Goal: Complete application form

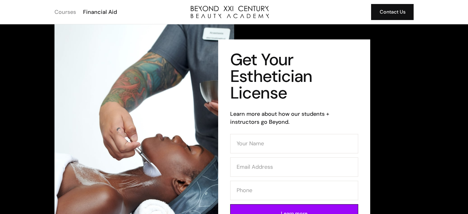
click at [55, 15] on div "Courses" at bounding box center [66, 12] width 22 height 8
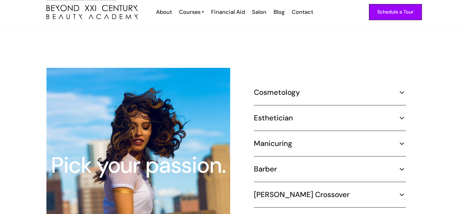
scroll to position [544, 0]
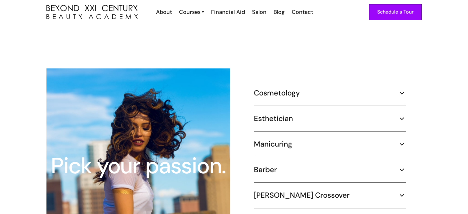
click at [273, 103] on div "Cosmetology 1000 hours ¾ Time (30 hours per week) – 8.3 months Part Time (20 ho…" at bounding box center [330, 164] width 152 height 153
click at [400, 115] on img at bounding box center [402, 119] width 8 height 8
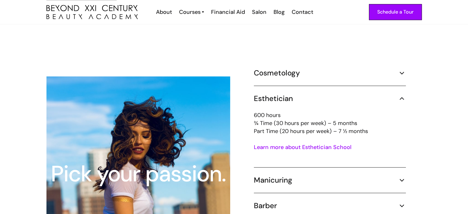
click at [294, 144] on link "Learn more about Esthetician School" at bounding box center [303, 147] width 98 height 7
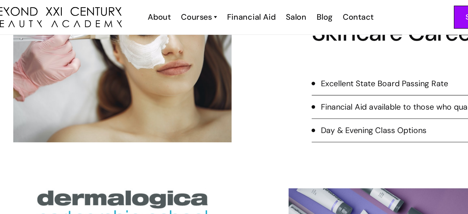
scroll to position [179, 0]
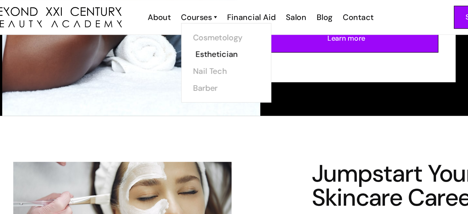
click at [205, 37] on link "Esthetician" at bounding box center [212, 38] width 46 height 12
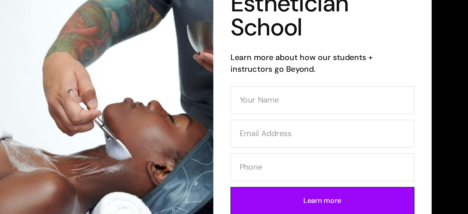
scroll to position [2, 0]
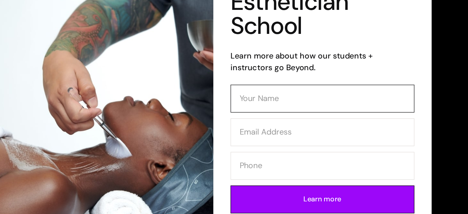
click at [251, 130] on input "Contact Form (Esthi)" at bounding box center [294, 133] width 128 height 19
type input "Sarah Calzada"
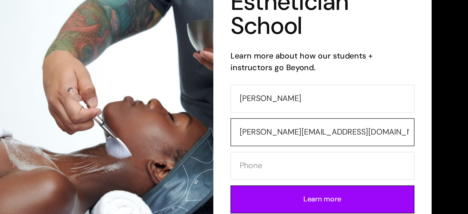
type input "sarah.calzada95@gmail.com"
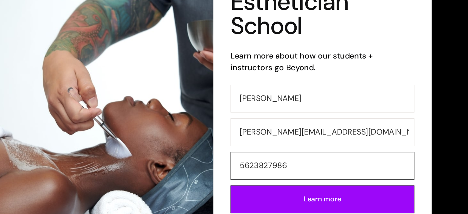
scroll to position [42, 0]
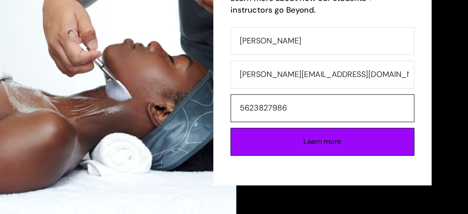
type input "5623827986"
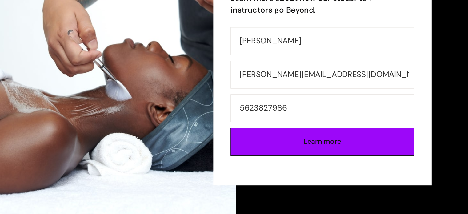
click at [289, 162] on input "Learn more" at bounding box center [294, 163] width 128 height 19
type input "Please wait..."
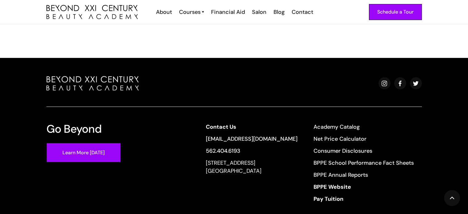
scroll to position [203, 0]
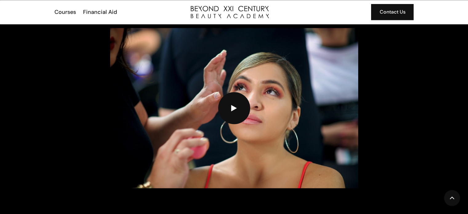
scroll to position [602, 0]
click at [233, 38] on img at bounding box center [234, 108] width 248 height 160
click at [61, 11] on div "Courses" at bounding box center [66, 12] width 22 height 8
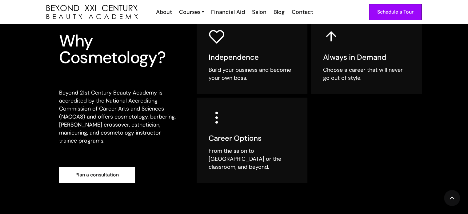
scroll to position [173, 0]
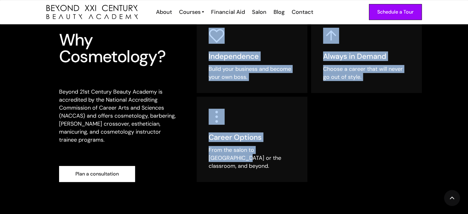
drag, startPoint x: 197, startPoint y: 165, endPoint x: 177, endPoint y: 170, distance: 20.7
click at [177, 170] on div "Choose your own path Why Cosmetology? Beyond 21st Century Beauty Academy is acc…" at bounding box center [235, 99] width 376 height 166
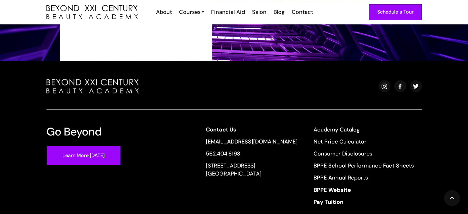
scroll to position [1030, 0]
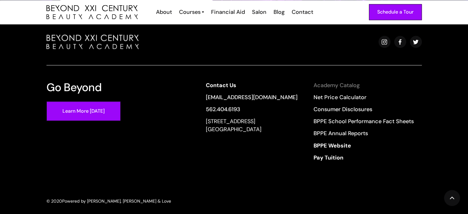
click at [378, 81] on link "Academy Catalog" at bounding box center [364, 85] width 100 height 8
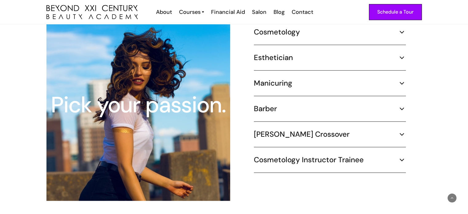
scroll to position [516, 0]
